Goal: Subscribe to service/newsletter

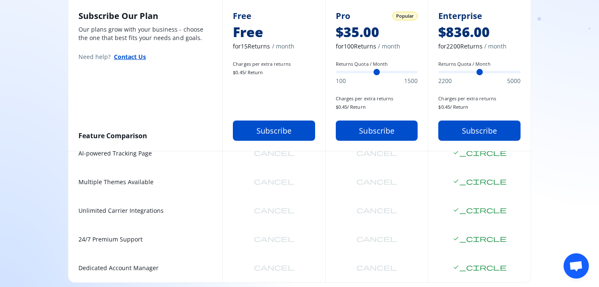
scroll to position [304, 0]
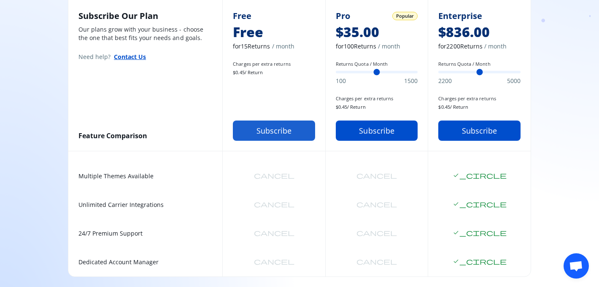
click at [259, 127] on button "Subscribe" at bounding box center [274, 131] width 82 height 20
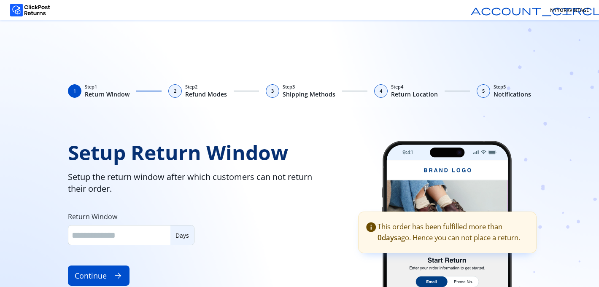
type input "**"
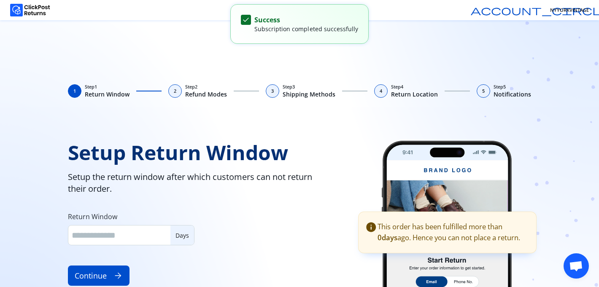
type input "**"
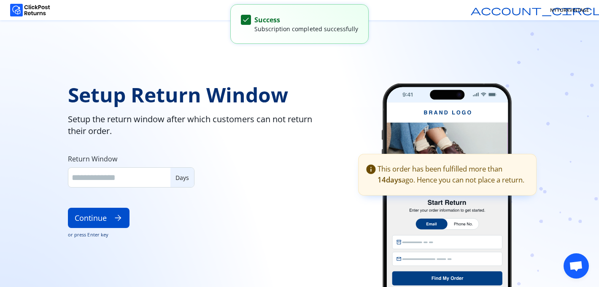
scroll to position [61, 0]
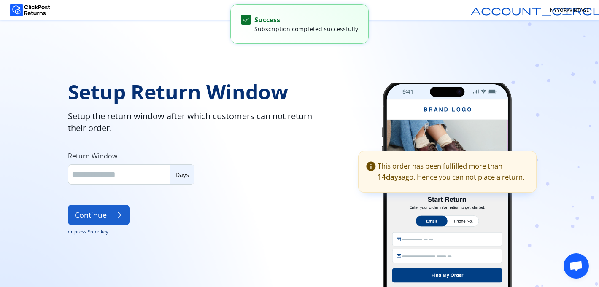
click at [99, 217] on button "Continue arrow_forward" at bounding box center [99, 215] width 62 height 20
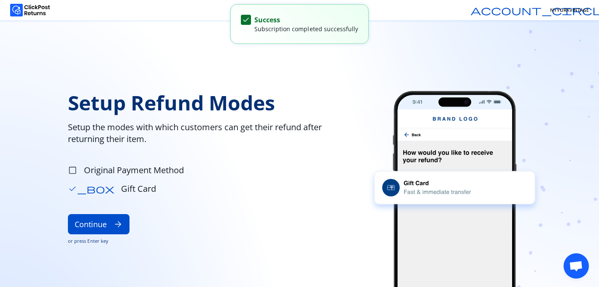
scroll to position [55, 0]
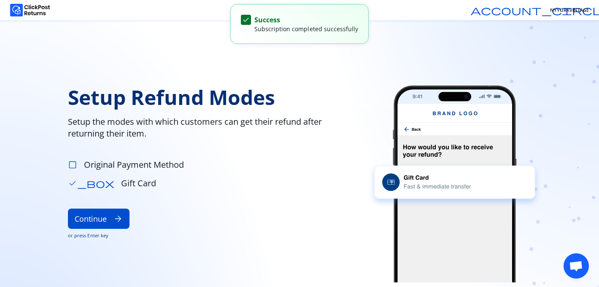
click at [71, 166] on span "check_box_outline_blank" at bounding box center [72, 164] width 9 height 9
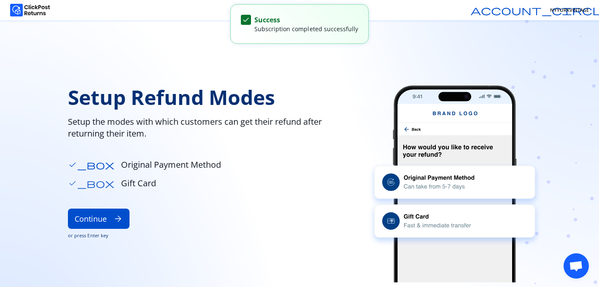
click at [73, 184] on span "check_box" at bounding box center [91, 183] width 46 height 9
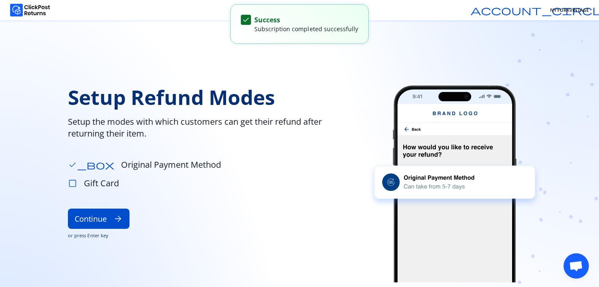
click at [72, 183] on span "check_box_outline_blank" at bounding box center [72, 183] width 9 height 9
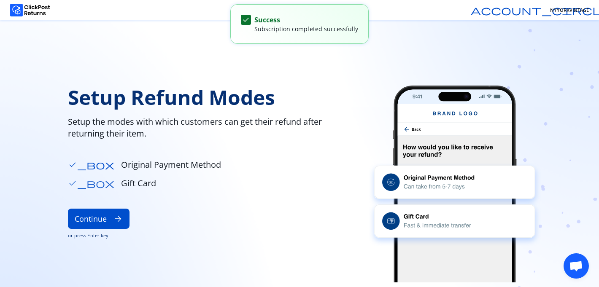
click at [73, 181] on span "check_box" at bounding box center [91, 183] width 46 height 9
